Goal: Transaction & Acquisition: Purchase product/service

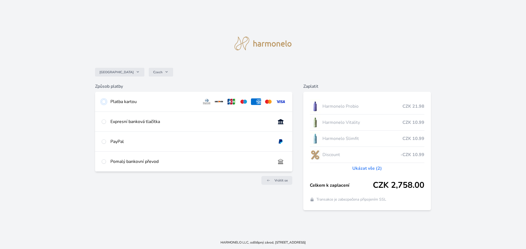
click at [105, 102] on input "radio" at bounding box center [104, 102] width 4 height 4
radio input "true"
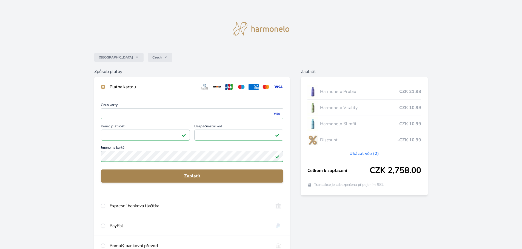
click at [219, 177] on span "Zaplatit" at bounding box center [192, 176] width 174 height 7
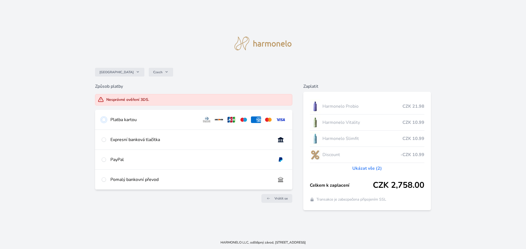
click at [104, 121] on input "radio" at bounding box center [104, 120] width 4 height 4
radio input "true"
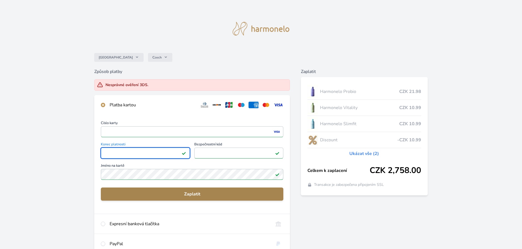
click at [206, 196] on span "Zaplatit" at bounding box center [192, 194] width 174 height 7
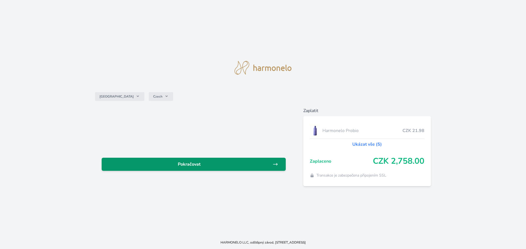
click at [173, 166] on span "Pokračovat" at bounding box center [189, 164] width 166 height 7
